Goal: Navigation & Orientation: Find specific page/section

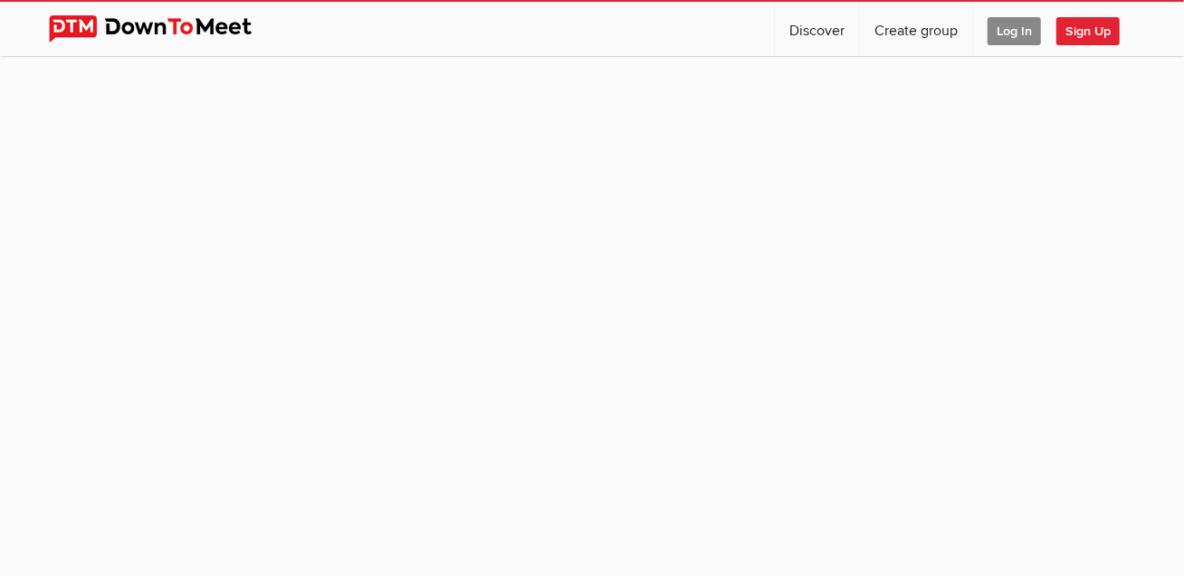
click at [1015, 28] on span "Log In" at bounding box center [1013, 31] width 53 height 28
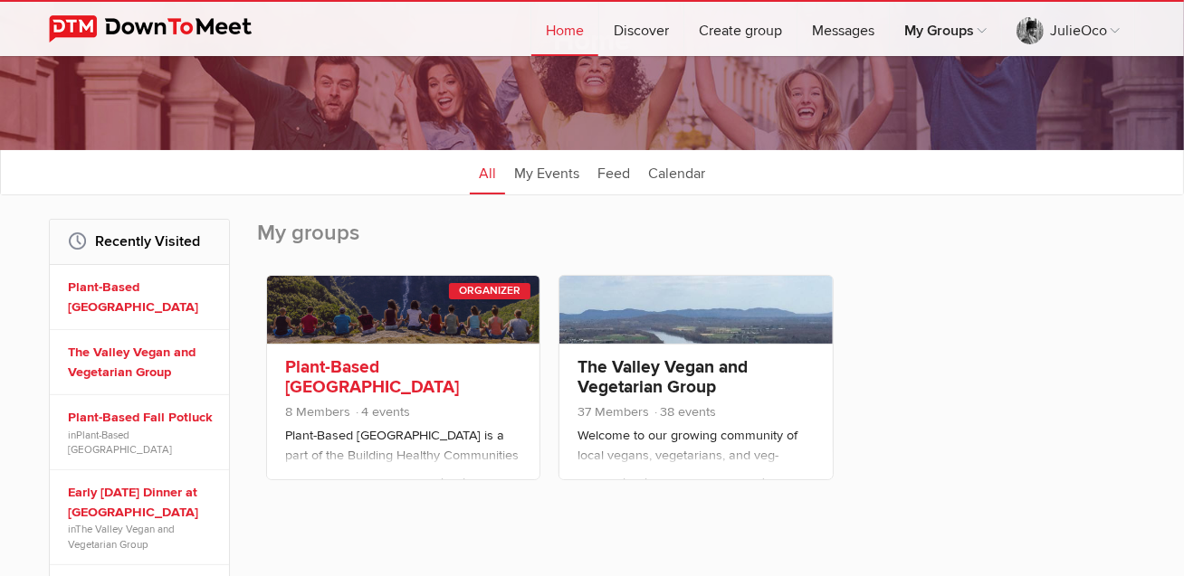
scroll to position [124, 0]
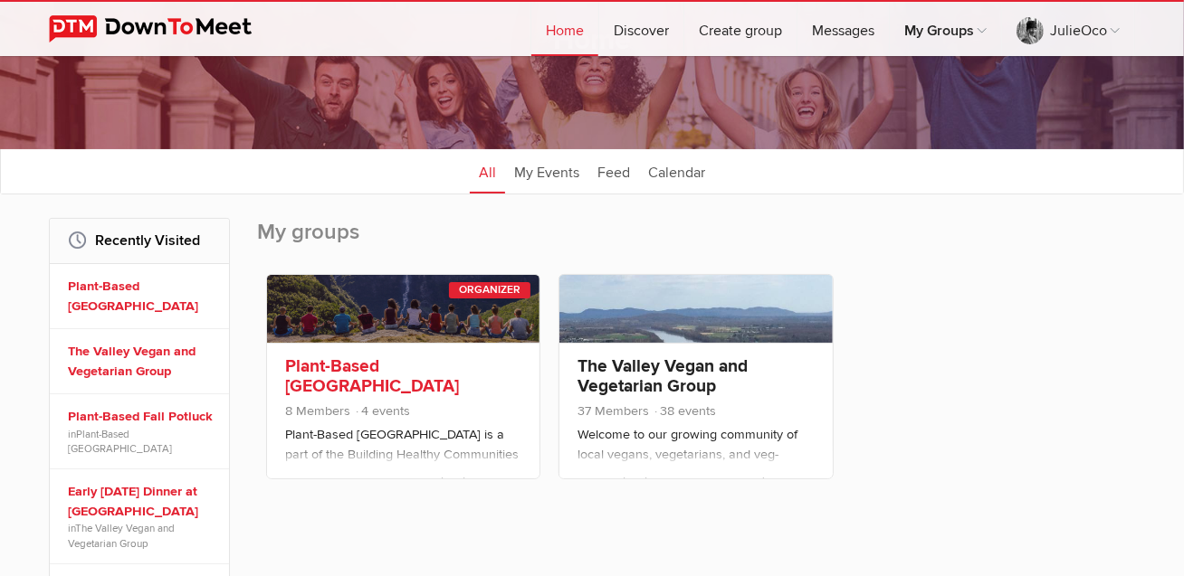
click at [422, 362] on link "Plant-Based [GEOGRAPHIC_DATA]" at bounding box center [372, 377] width 174 height 42
